Goal: Information Seeking & Learning: Learn about a topic

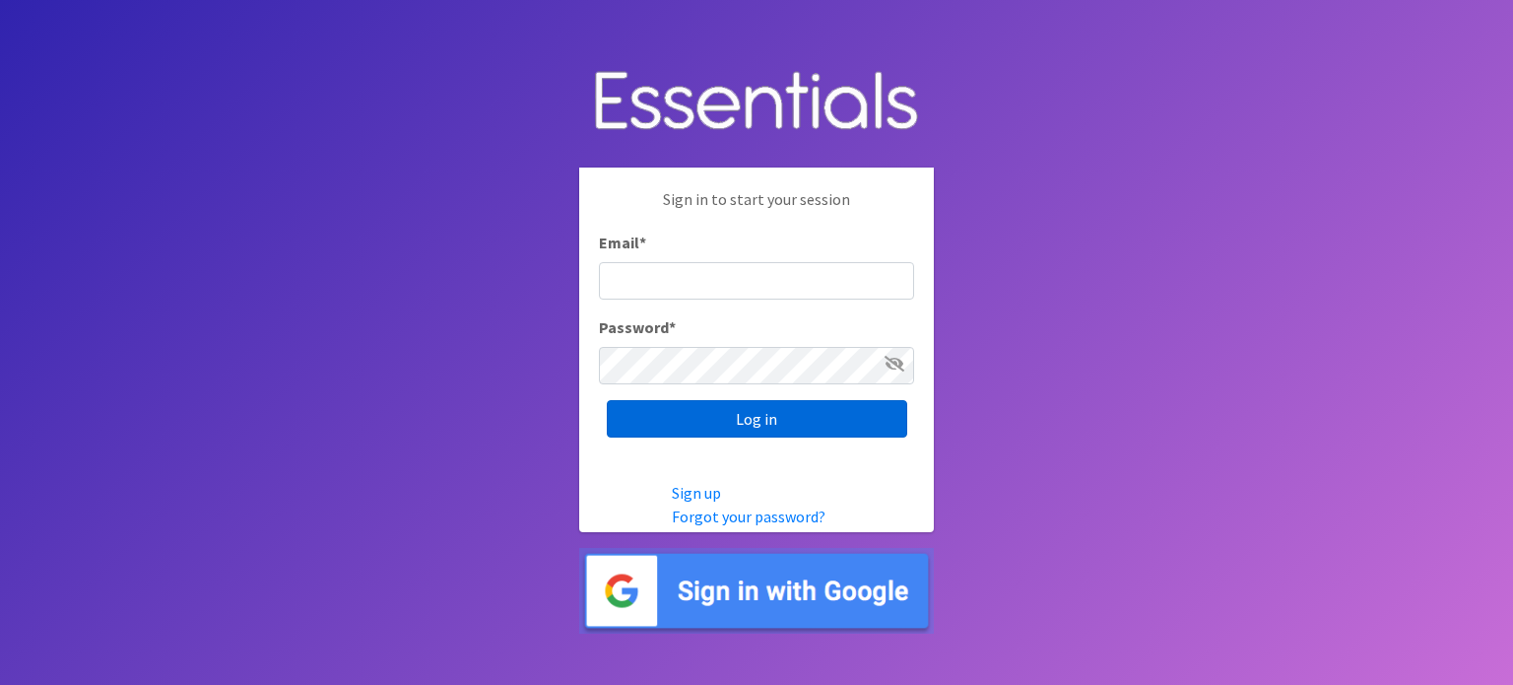
type input "[EMAIL_ADDRESS][DOMAIN_NAME]"
click at [724, 421] on input "Log in" at bounding box center [757, 418] width 300 height 37
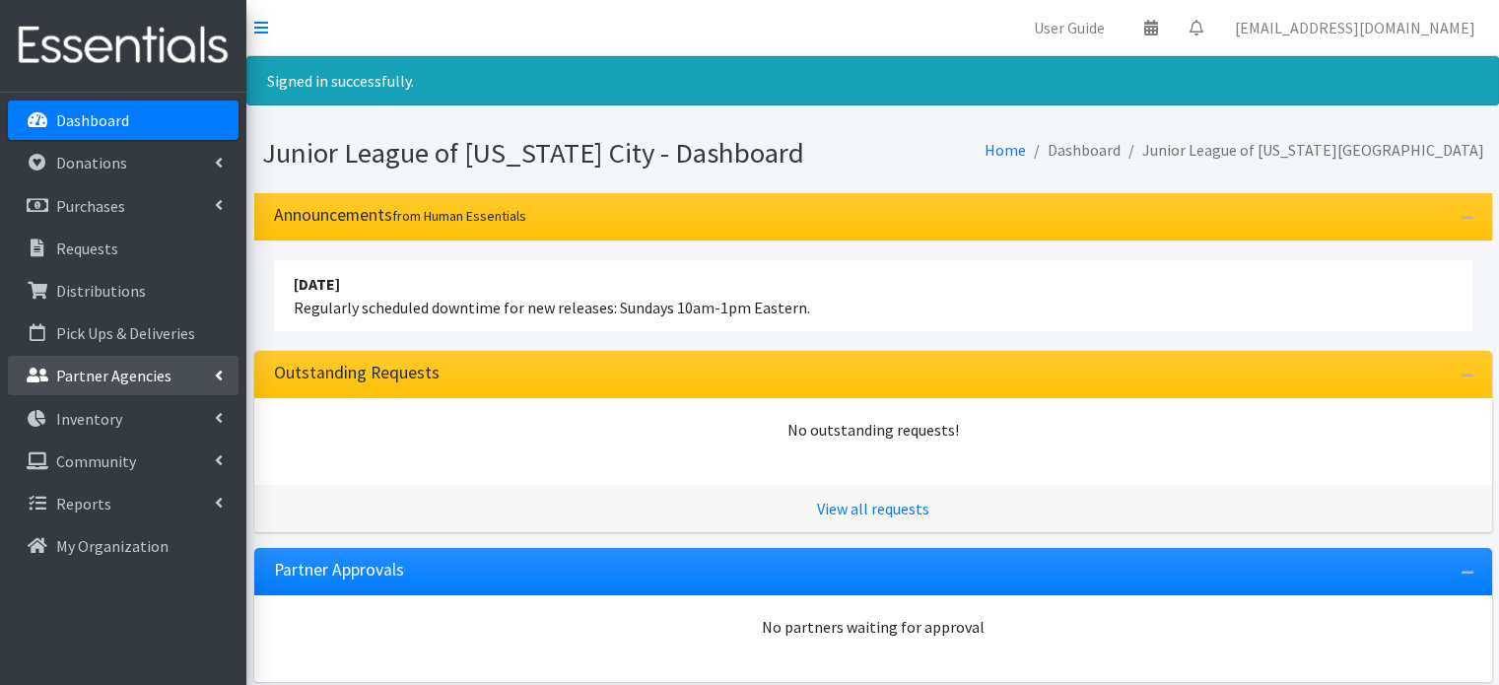
click at [217, 364] on link "Partner Agencies" at bounding box center [123, 375] width 231 height 39
click at [108, 425] on link "All Partners" at bounding box center [123, 418] width 231 height 39
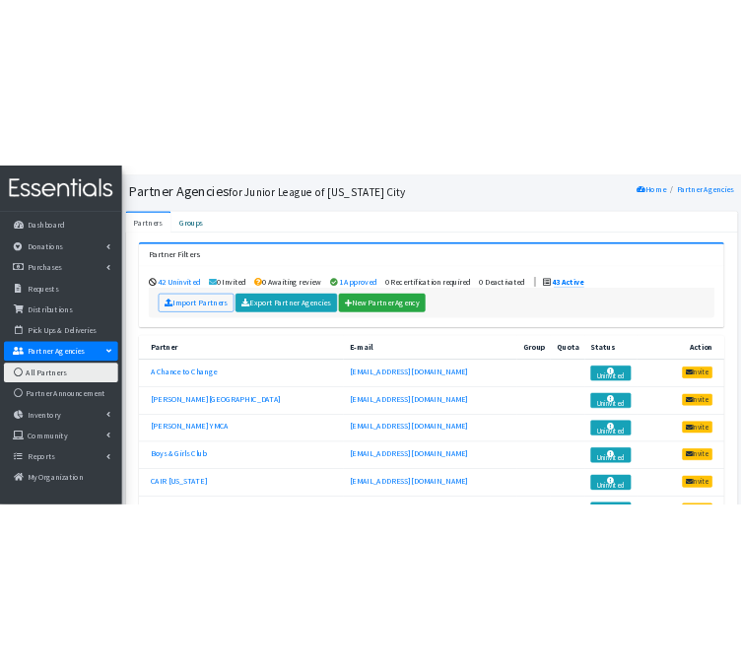
scroll to position [37, 0]
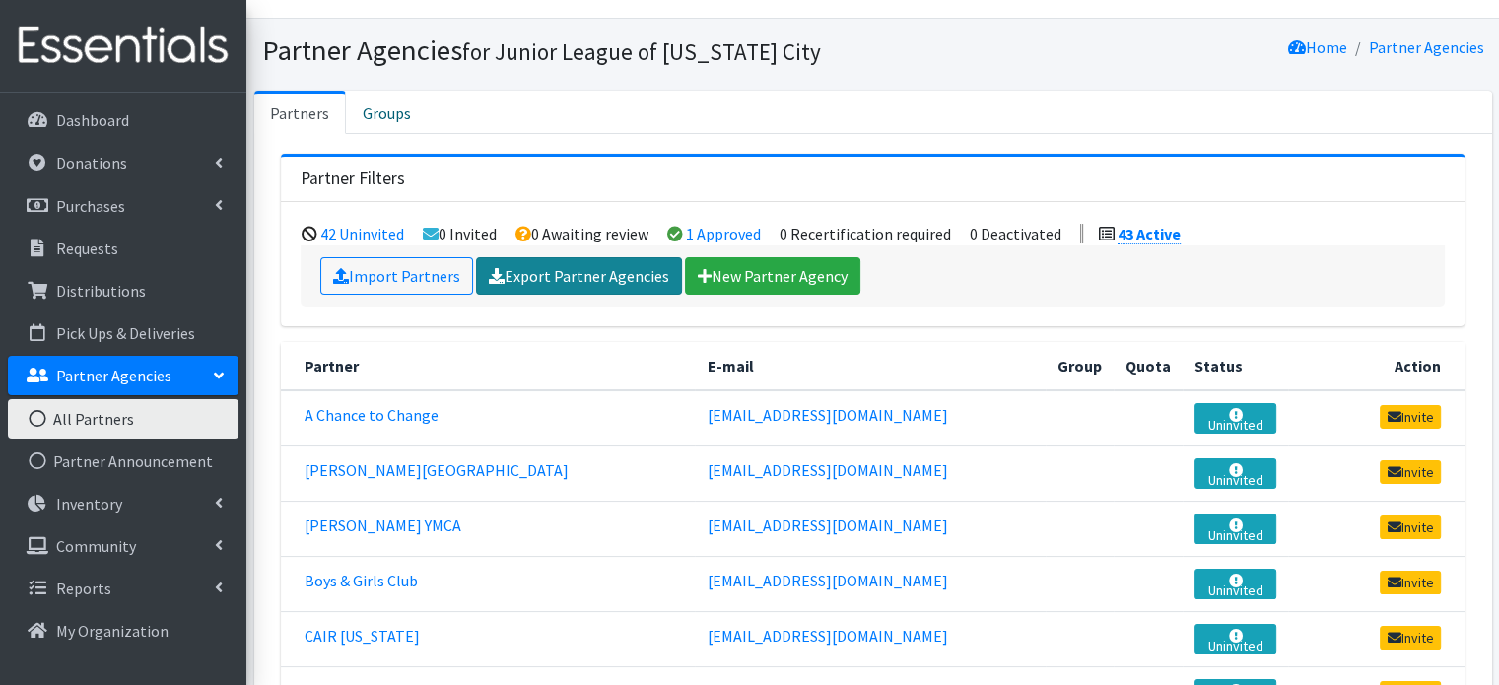
click at [564, 272] on link "Export Partner Agencies" at bounding box center [579, 275] width 206 height 37
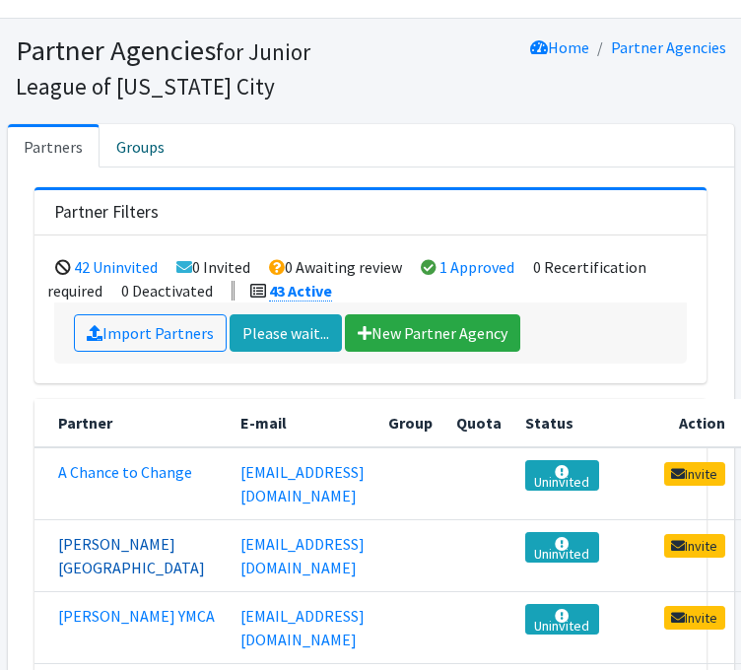
click at [82, 561] on link "Bethany Public Schools" at bounding box center [131, 555] width 147 height 43
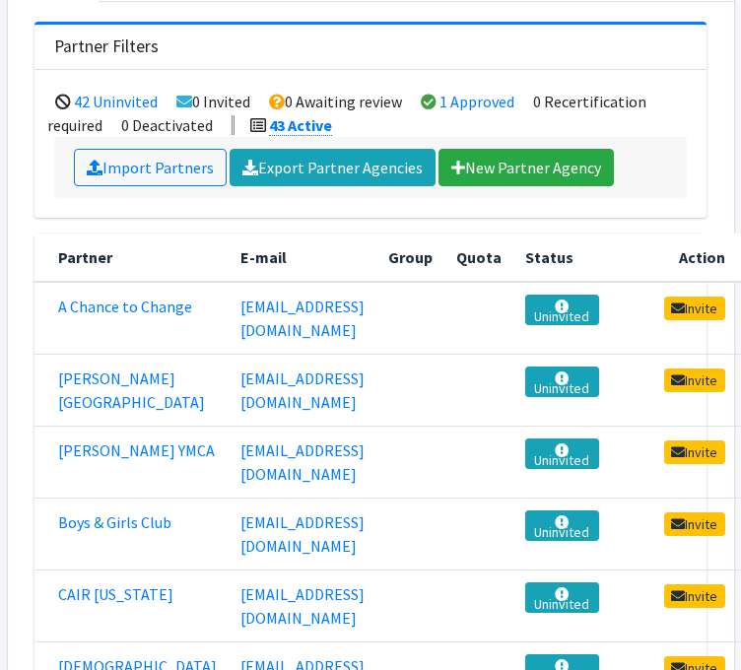
scroll to position [209, 0]
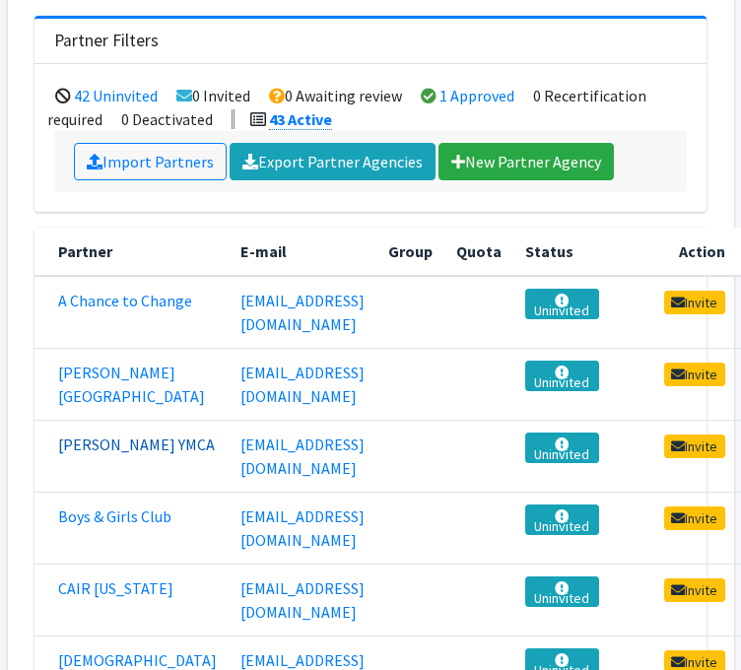
click at [74, 454] on link "[PERSON_NAME] YMCA" at bounding box center [136, 444] width 157 height 20
click at [94, 526] on link "Boys & Girls Club" at bounding box center [114, 516] width 113 height 20
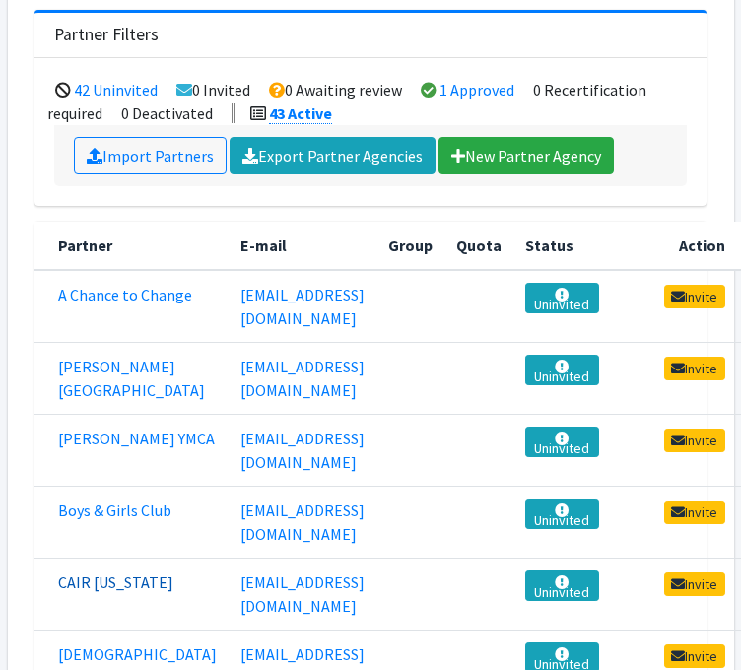
click at [62, 592] on link "CAIR Oklahoma" at bounding box center [115, 582] width 115 height 20
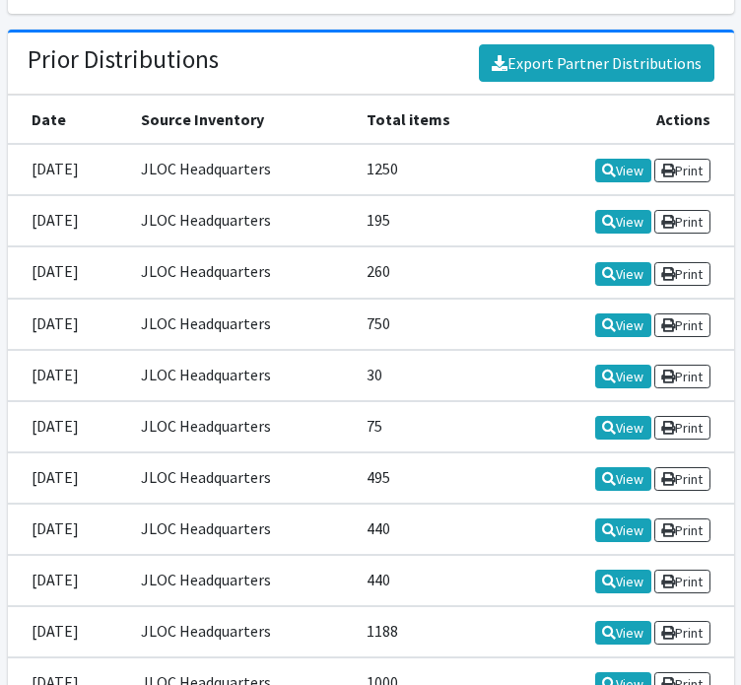
scroll to position [4888, 0]
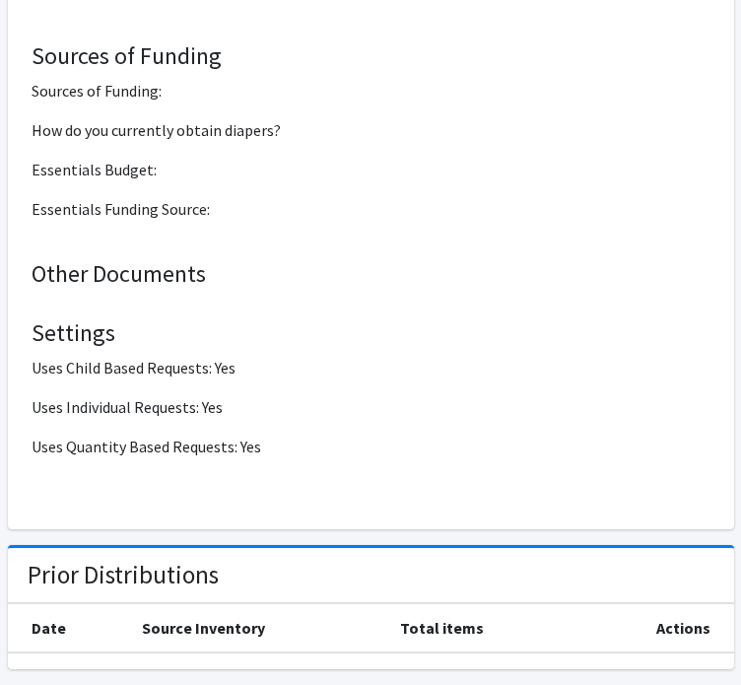
scroll to position [4447, 0]
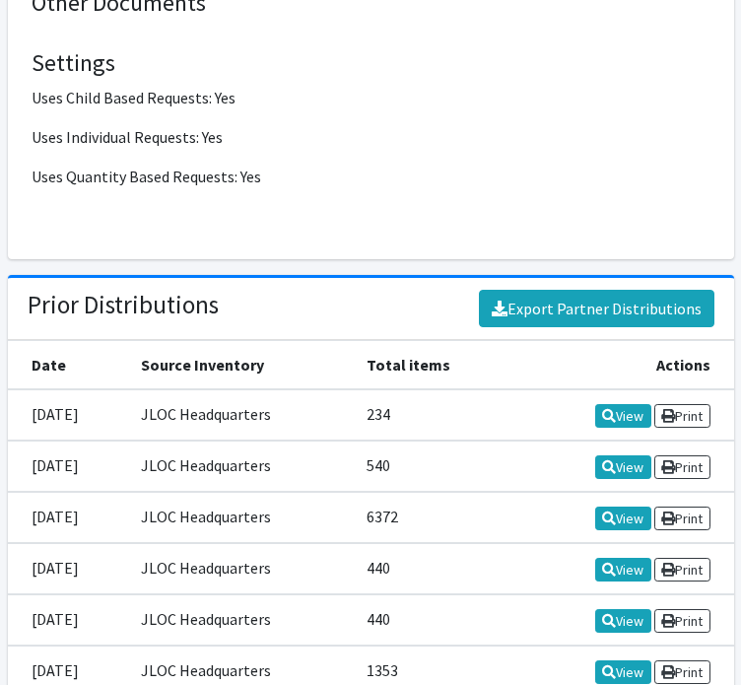
scroll to position [4818, 0]
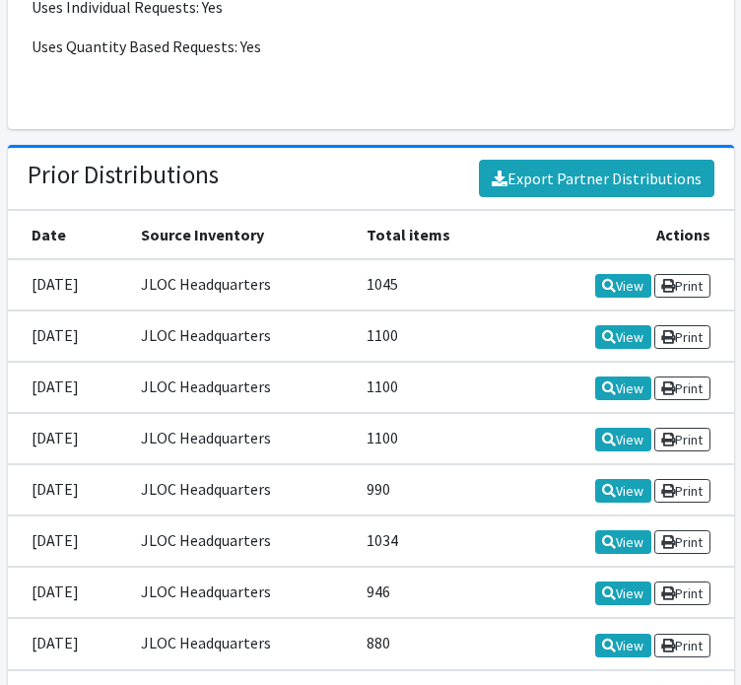
scroll to position [4808, 0]
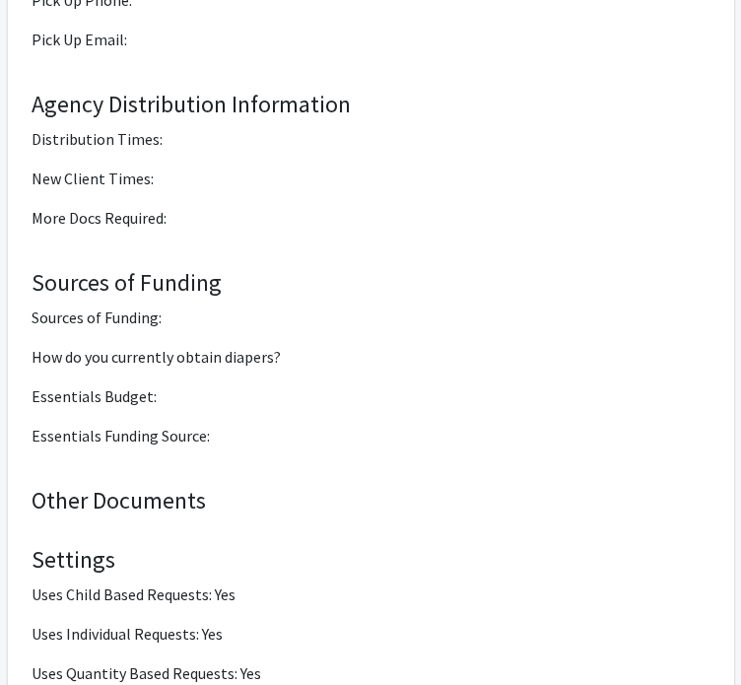
scroll to position [4572, 0]
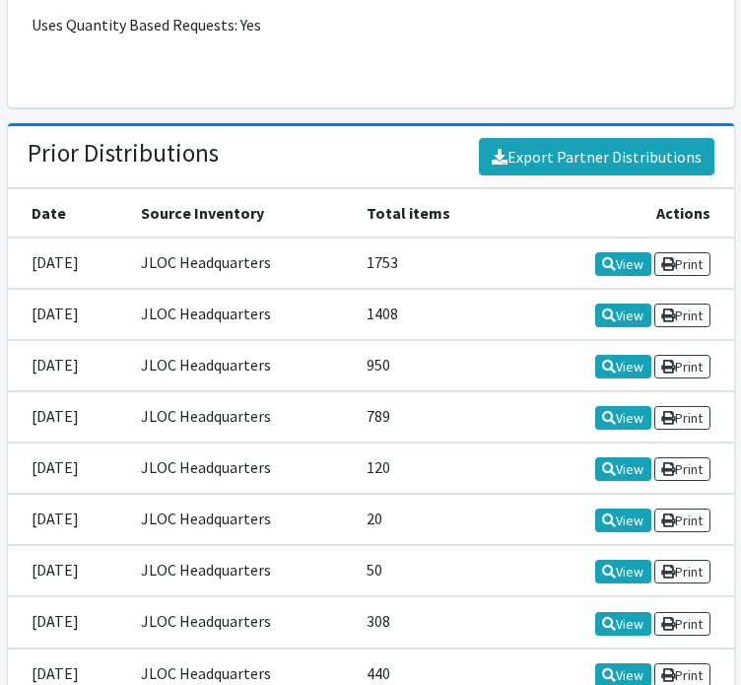
scroll to position [4836, 0]
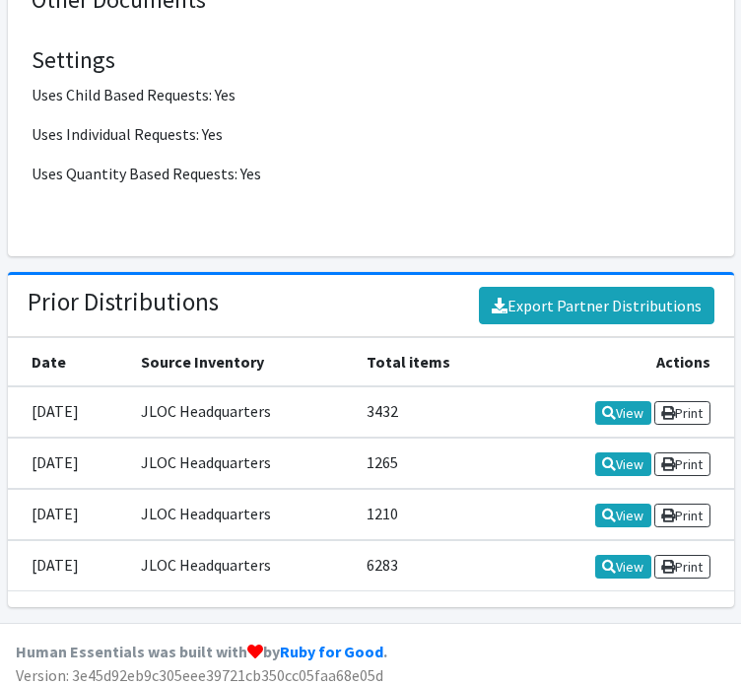
scroll to position [4713, 0]
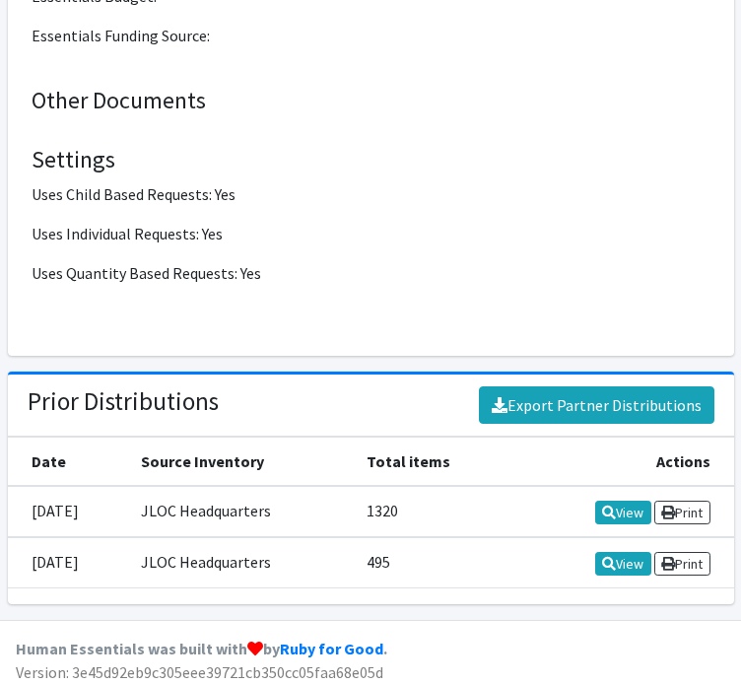
scroll to position [4623, 0]
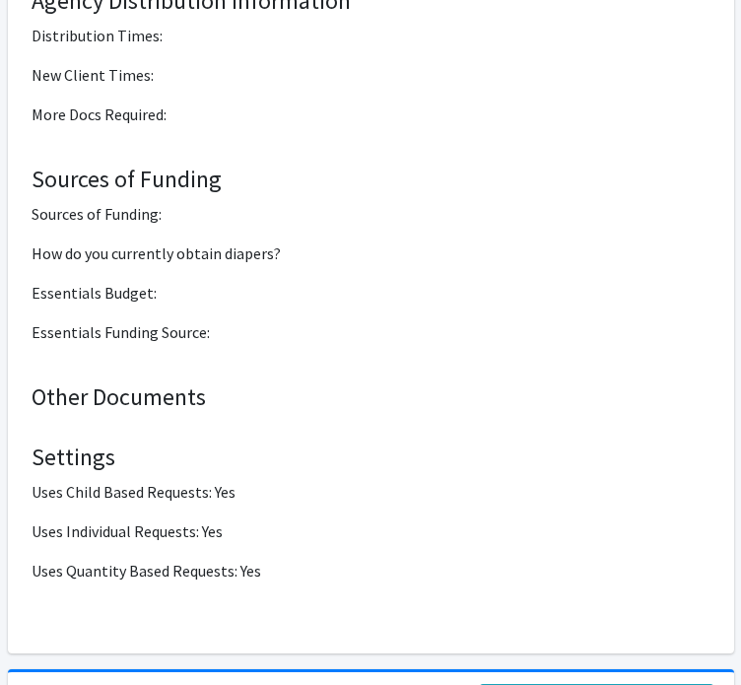
scroll to position [4500, 0]
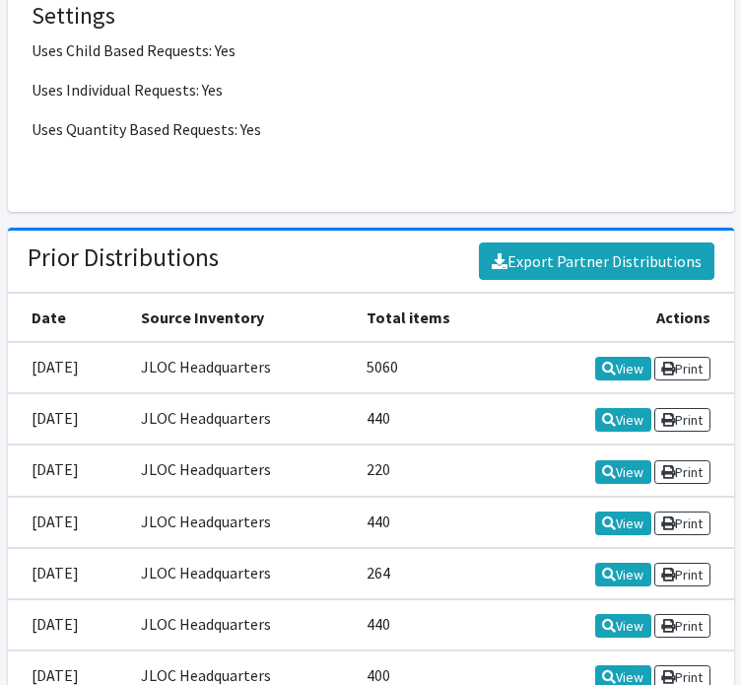
scroll to position [4725, 0]
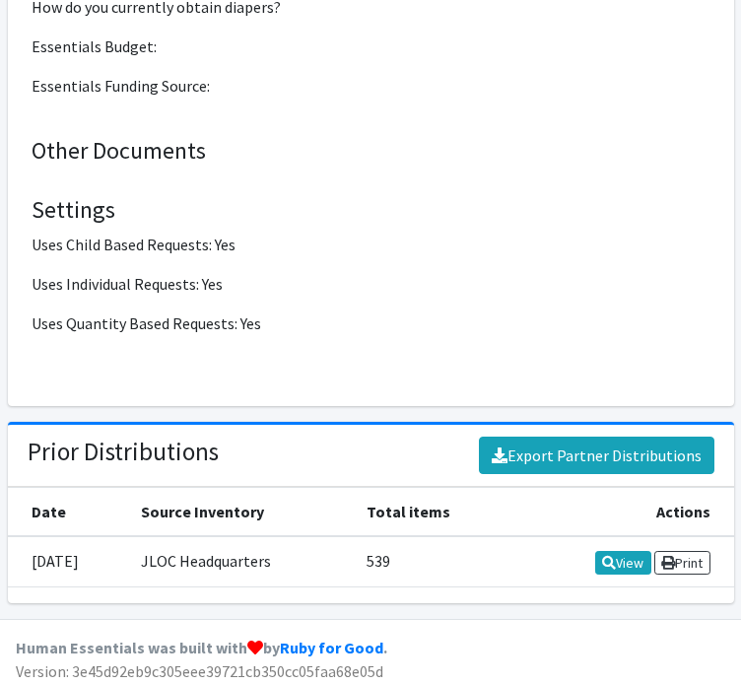
scroll to position [4530, 0]
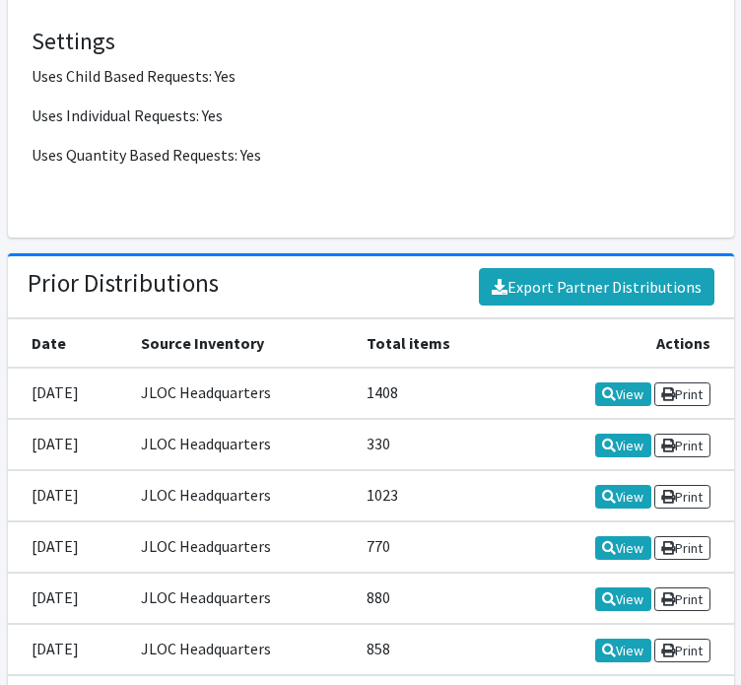
scroll to position [4692, 0]
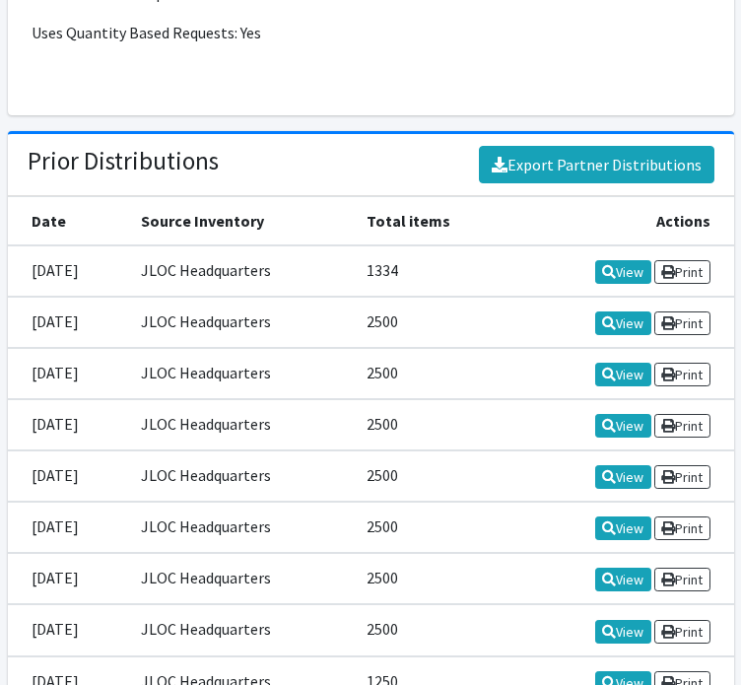
scroll to position [4780, 0]
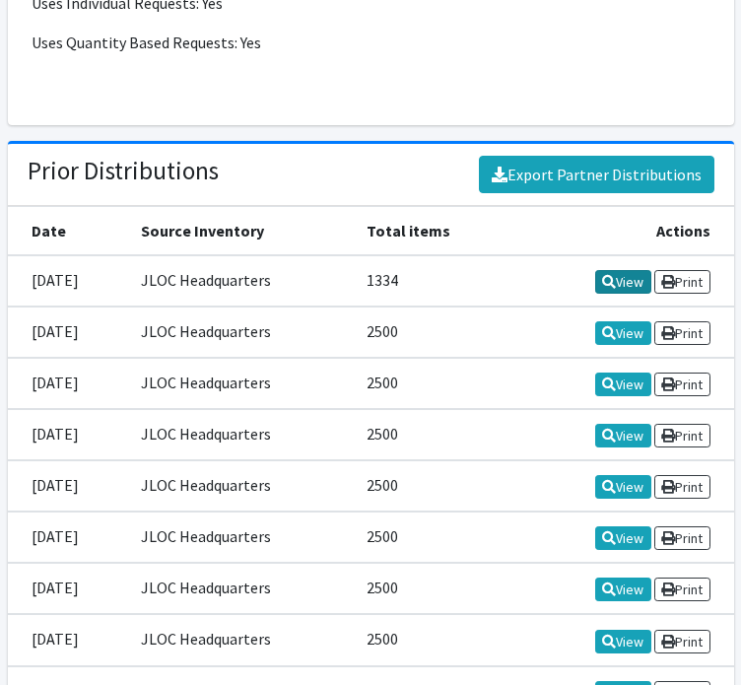
click at [603, 275] on icon at bounding box center [609, 282] width 14 height 14
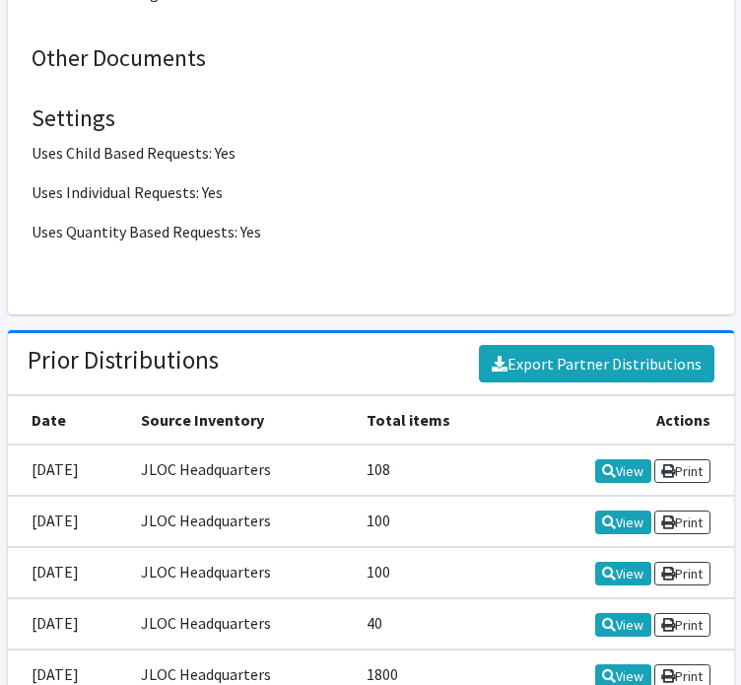
scroll to position [4520, 0]
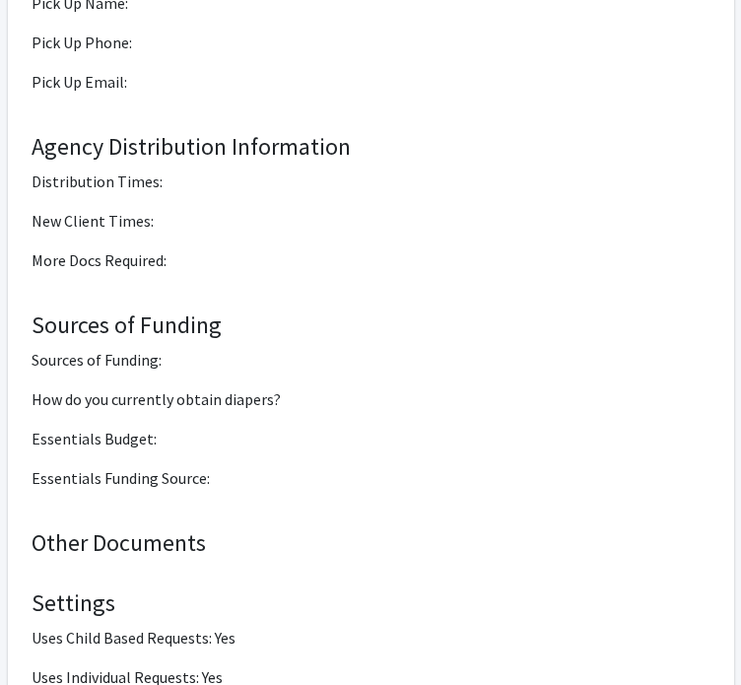
scroll to position [4476, 0]
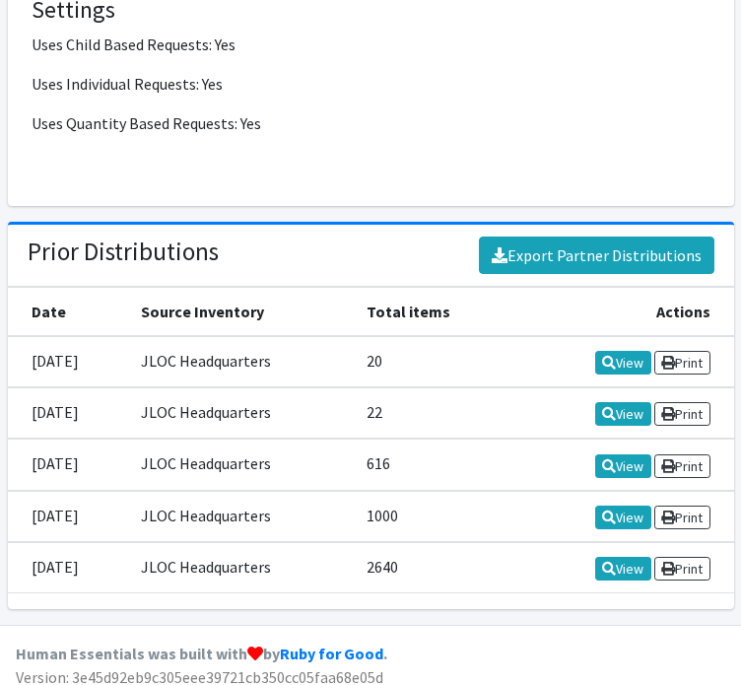
scroll to position [4758, 0]
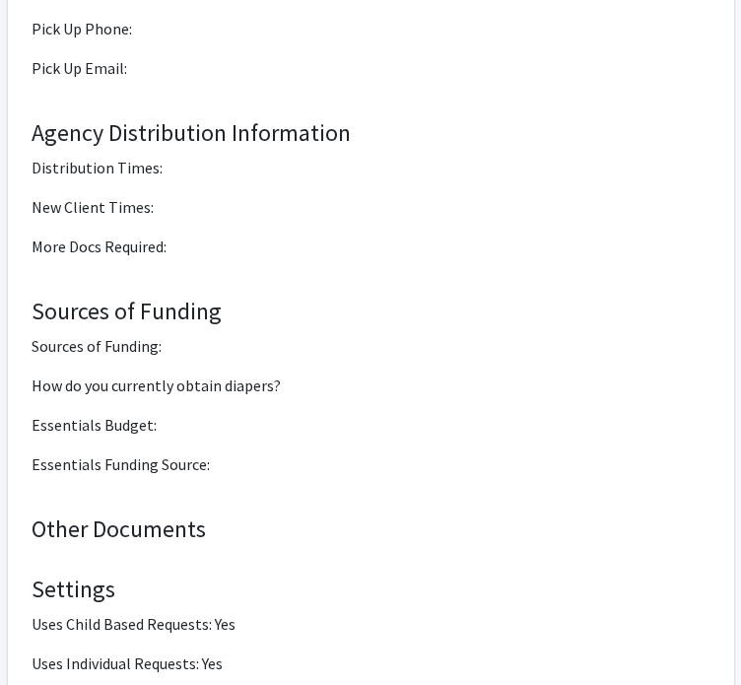
scroll to position [5058, 0]
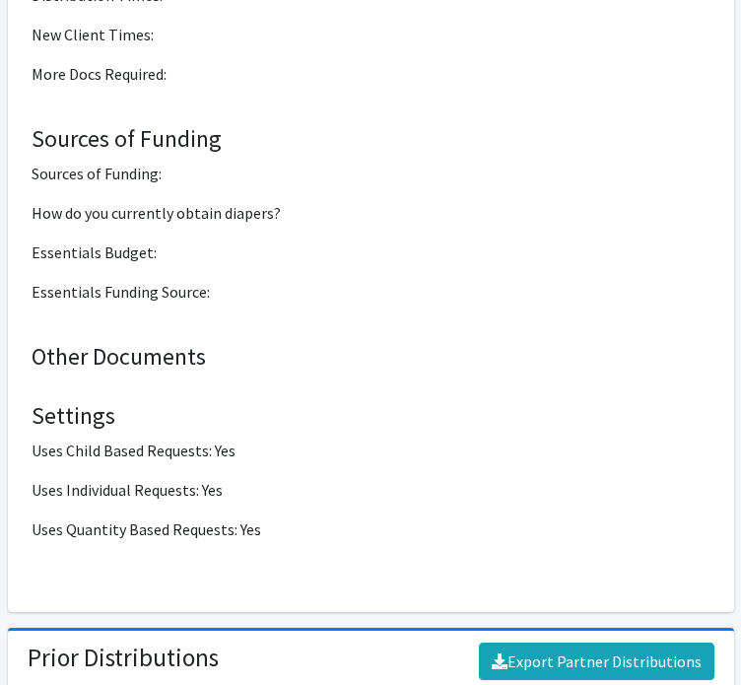
scroll to position [4723, 0]
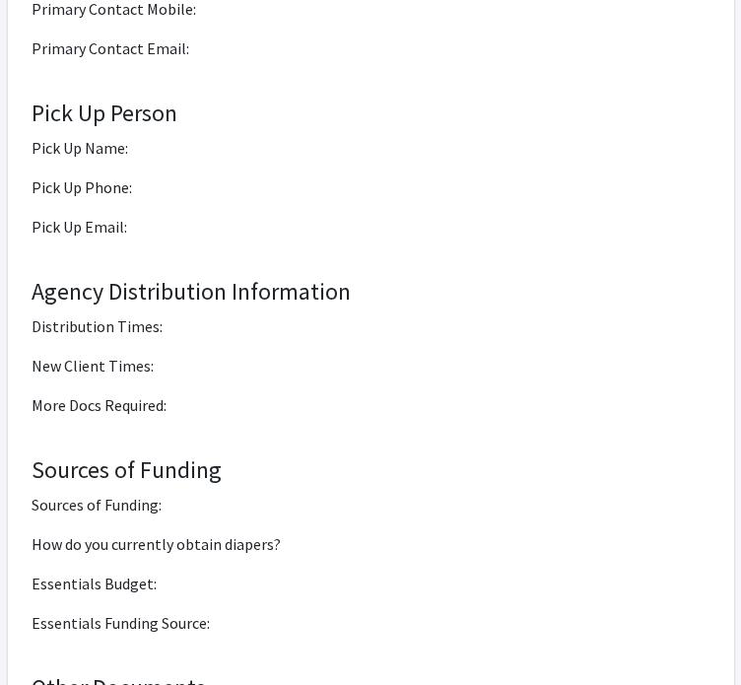
scroll to position [4509, 0]
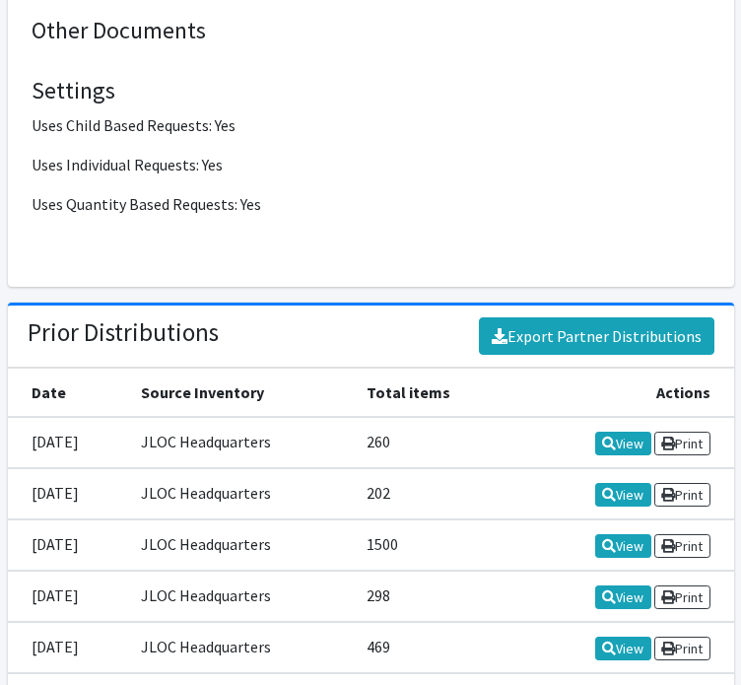
scroll to position [4664, 0]
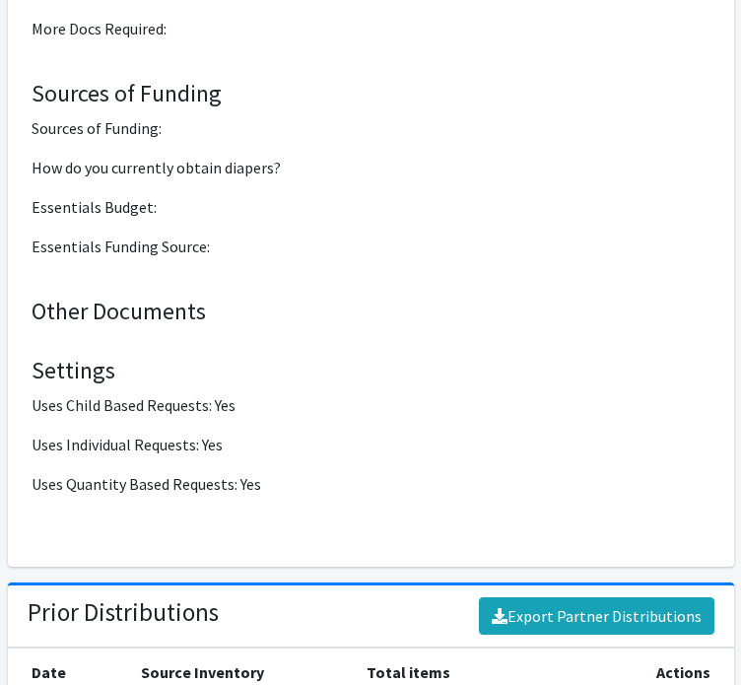
scroll to position [4596, 0]
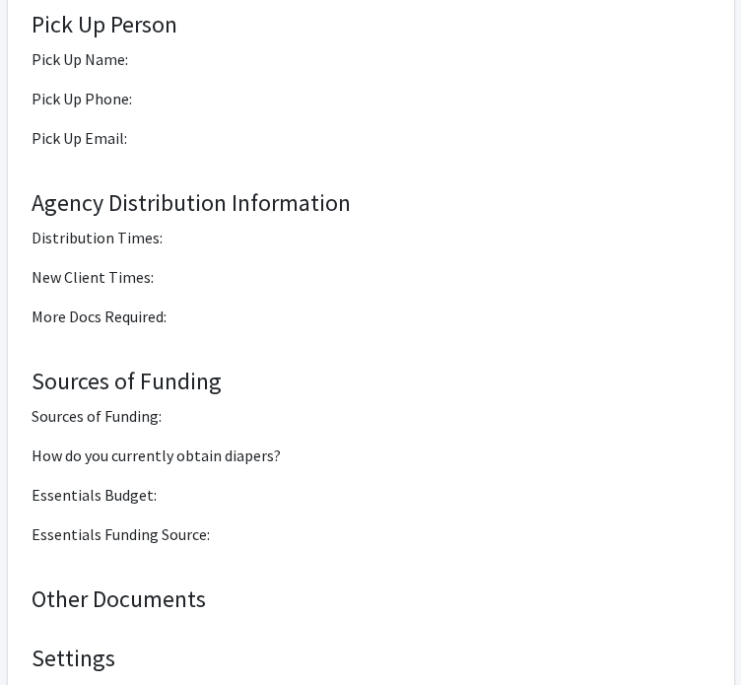
scroll to position [4761, 0]
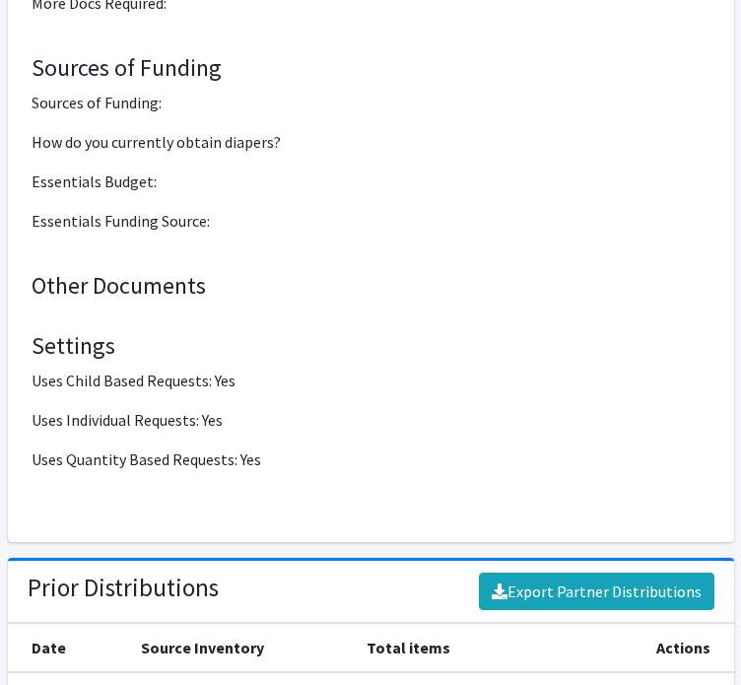
scroll to position [4572, 0]
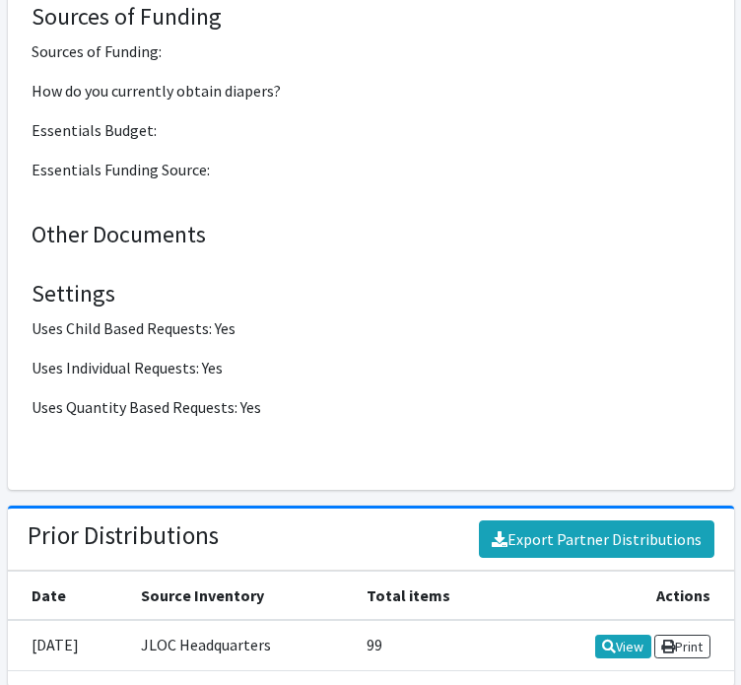
scroll to position [4509, 0]
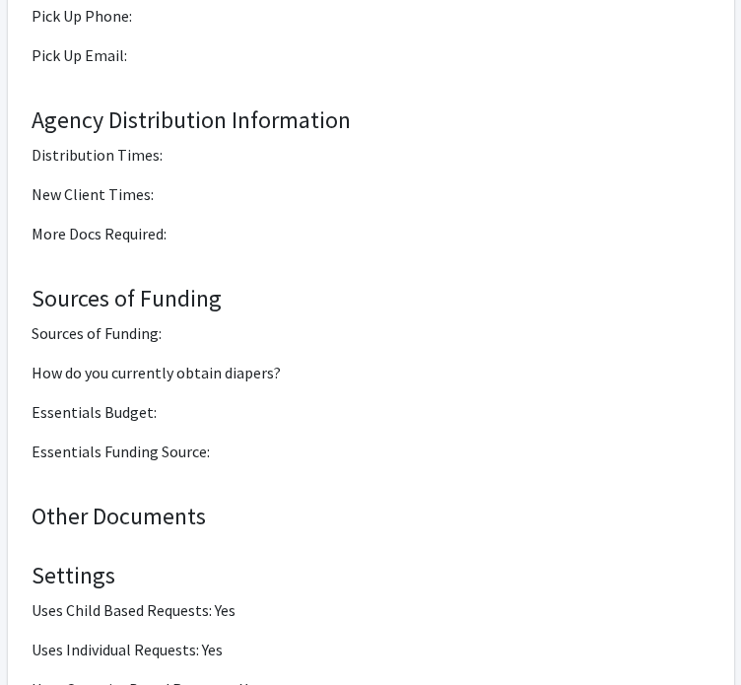
scroll to position [4723, 0]
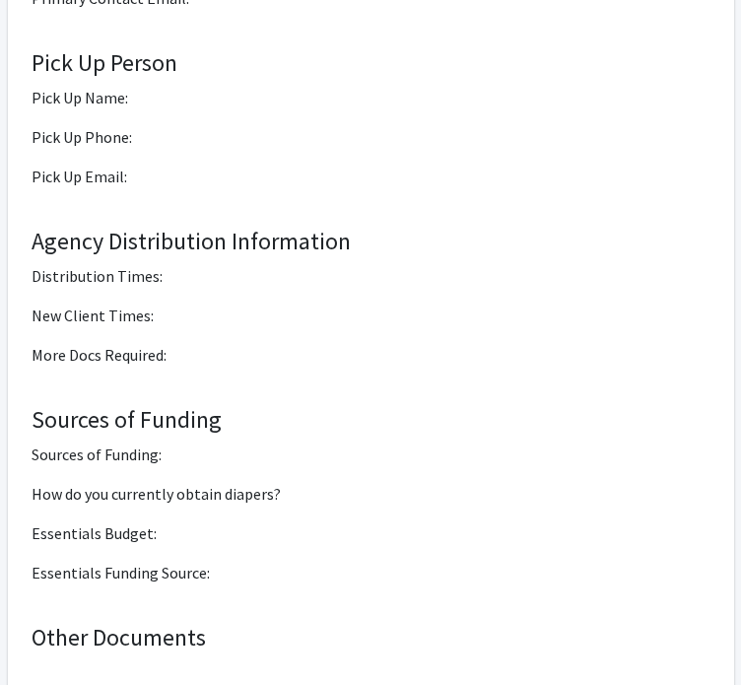
scroll to position [4533, 0]
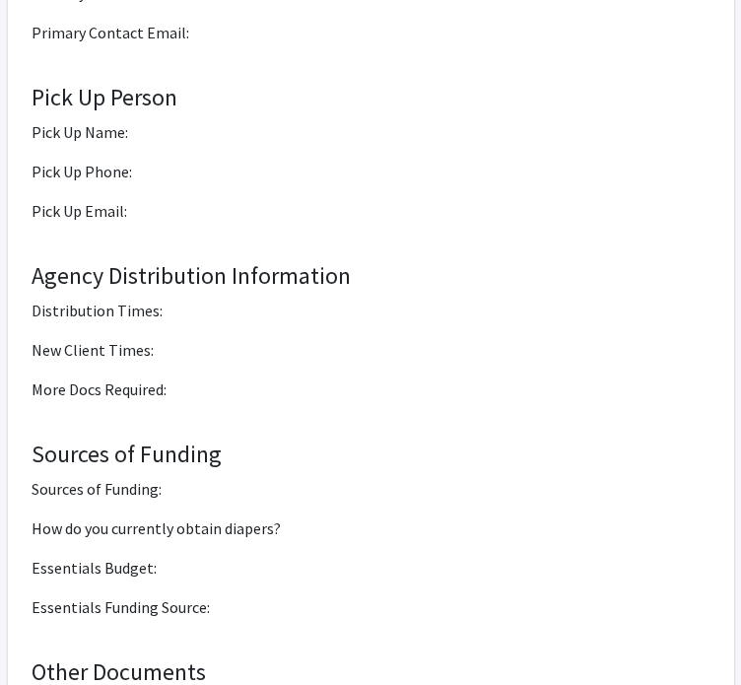
scroll to position [4572, 0]
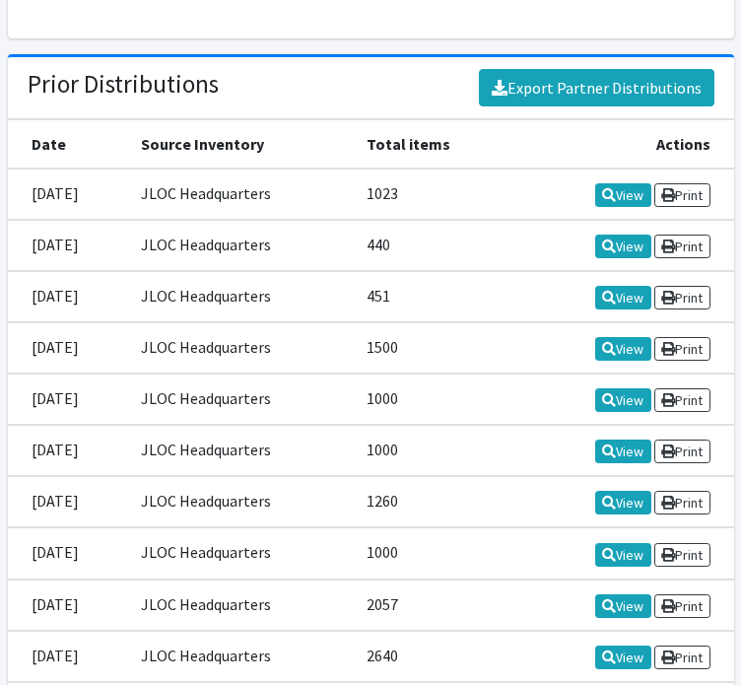
scroll to position [4889, 0]
